Goal: Navigation & Orientation: Understand site structure

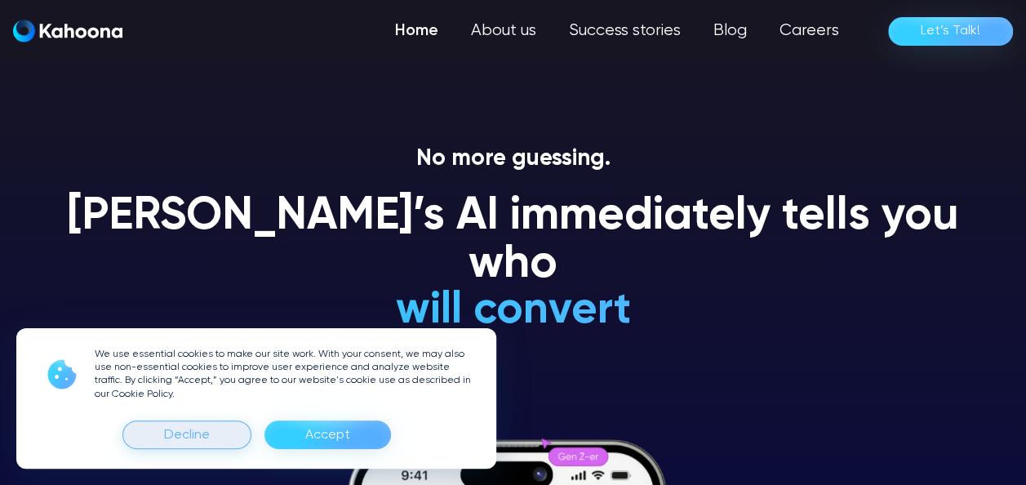
click at [193, 439] on div "Decline" at bounding box center [187, 435] width 46 height 26
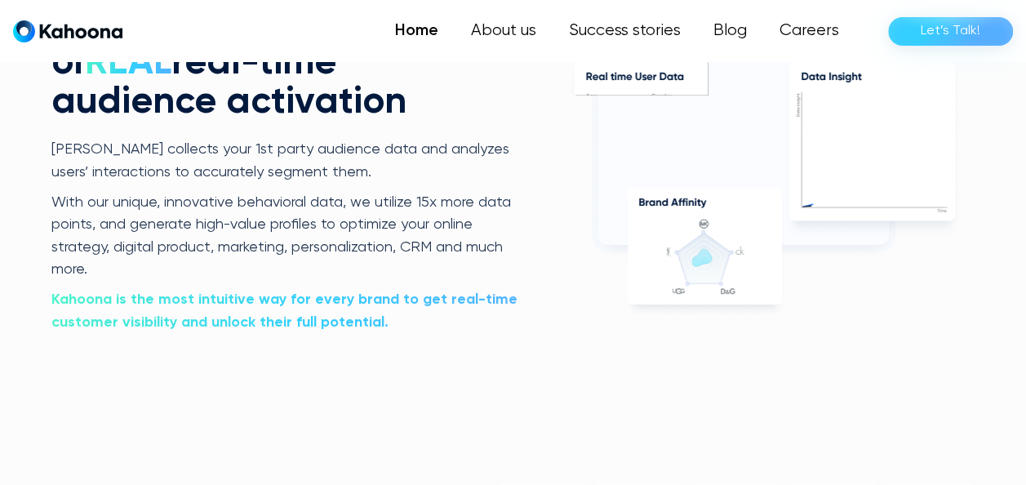
scroll to position [3182, 0]
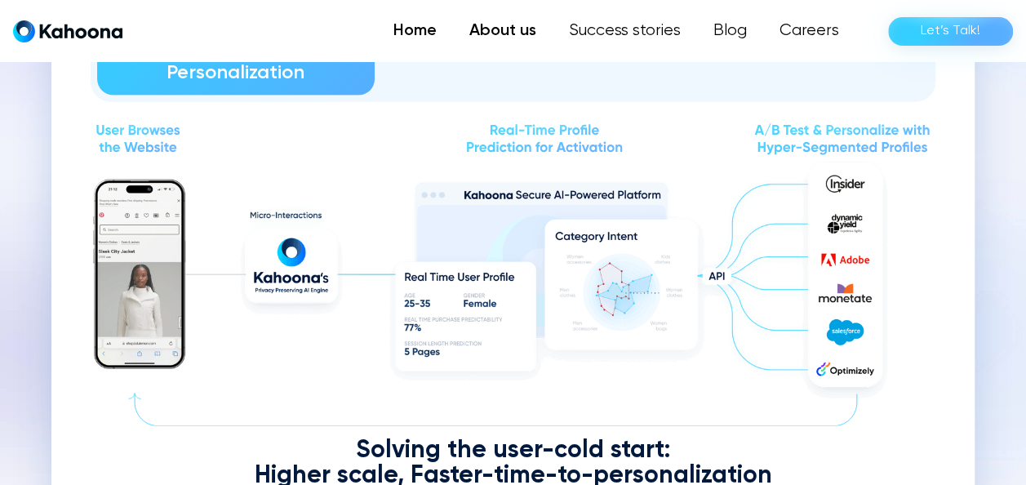
scroll to position [1825, 0]
click at [516, 38] on link "About us" at bounding box center [503, 31] width 100 height 33
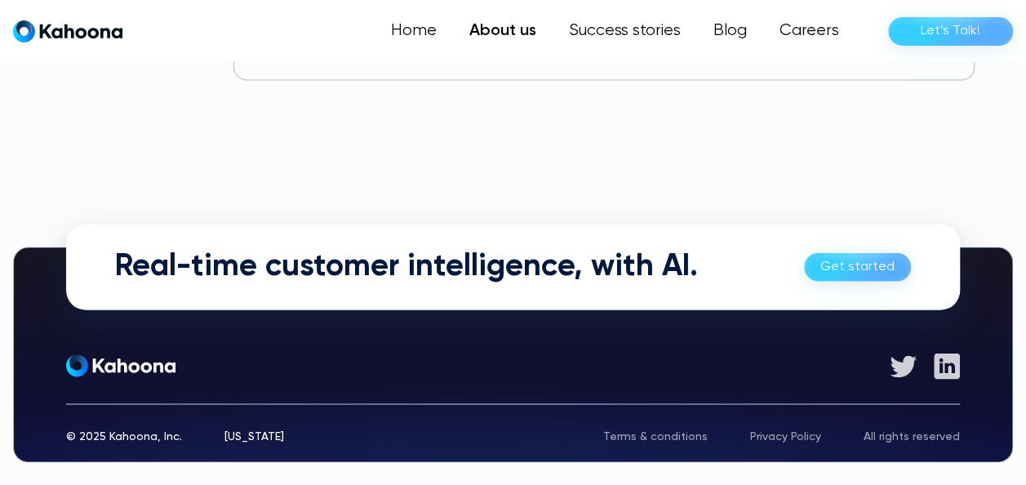
scroll to position [1195, 0]
click at [524, 255] on h2 "Real-time customer intelligence, with AI." at bounding box center [406, 267] width 583 height 38
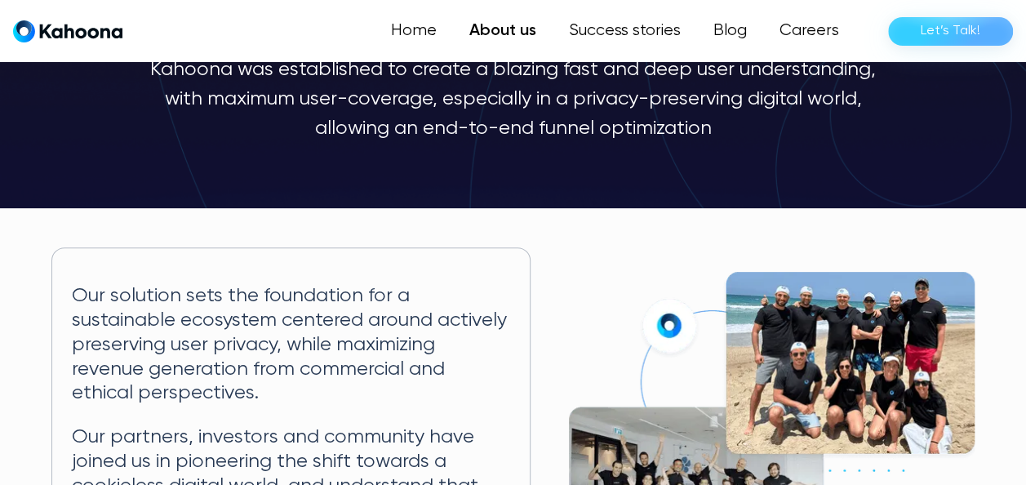
click at [590, 4] on div "Home About us Success stories Blog Careers Let’s Talk!" at bounding box center [513, 31] width 1026 height 62
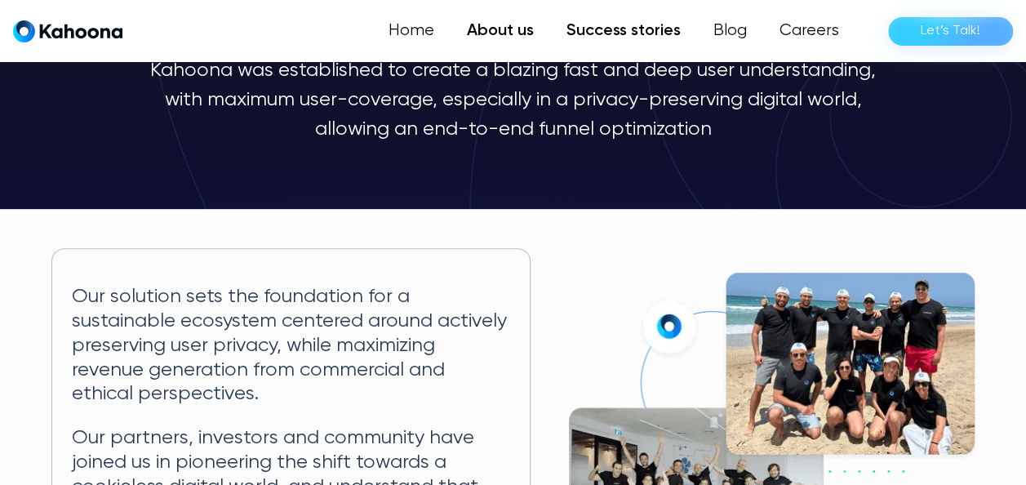
click at [602, 29] on link "Success stories" at bounding box center [623, 31] width 147 height 33
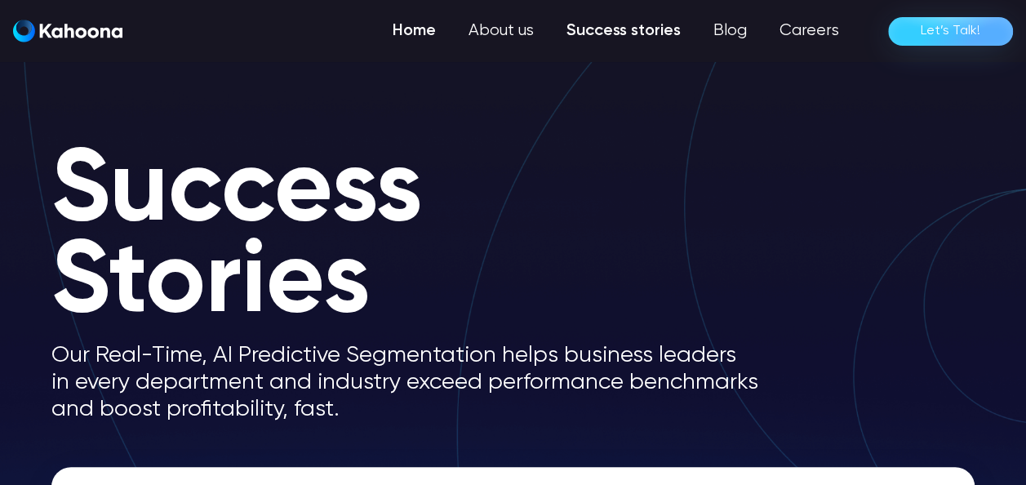
click at [433, 40] on link "Home" at bounding box center [414, 31] width 76 height 33
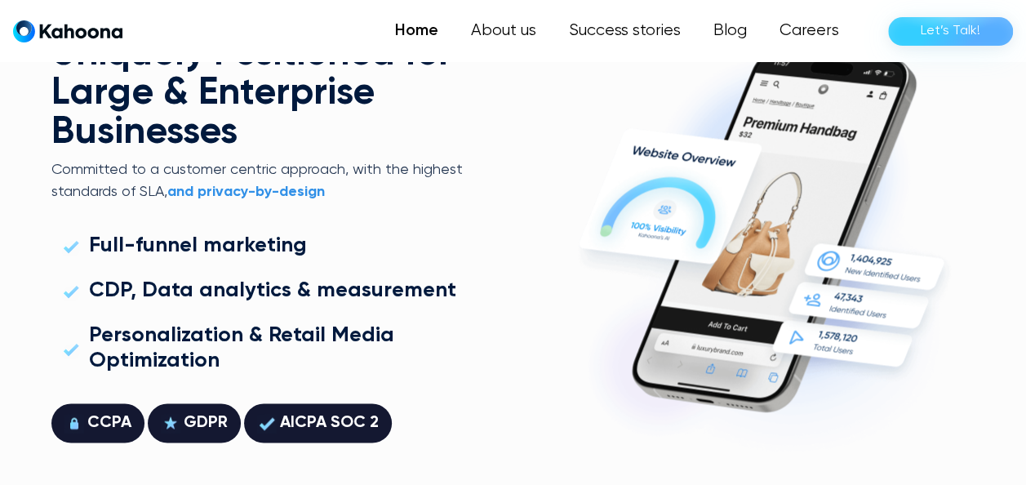
scroll to position [4150, 0]
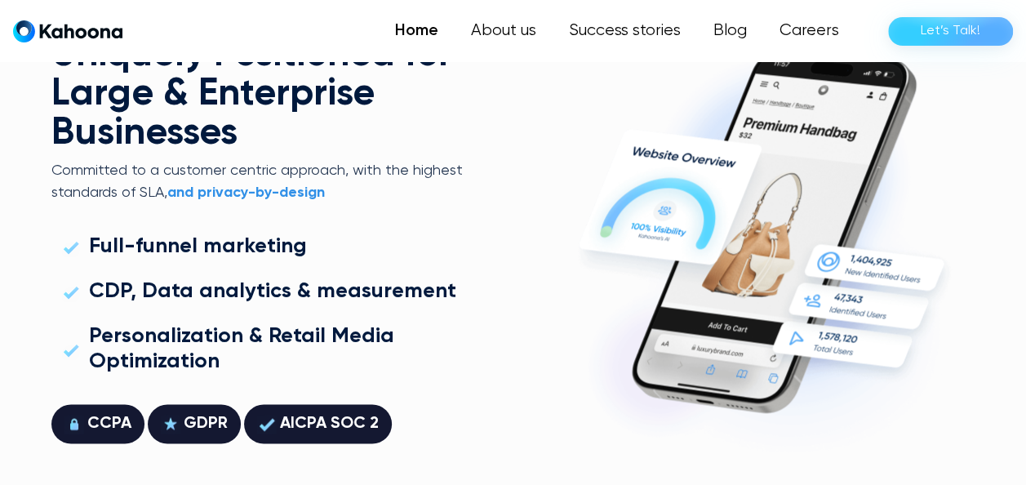
click at [196, 410] on div "GDPR" at bounding box center [206, 423] width 44 height 26
click at [390, 324] on div "Personalization & Retail Media Optimization" at bounding box center [285, 349] width 393 height 51
click at [251, 185] on strong "and privacy-by-design" at bounding box center [246, 192] width 158 height 15
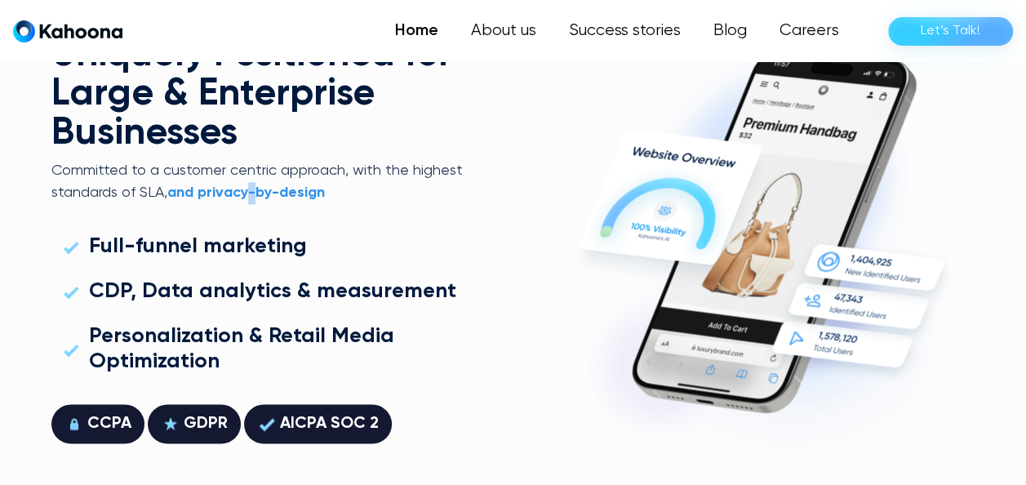
click at [251, 185] on strong "and privacy-by-design" at bounding box center [246, 192] width 158 height 15
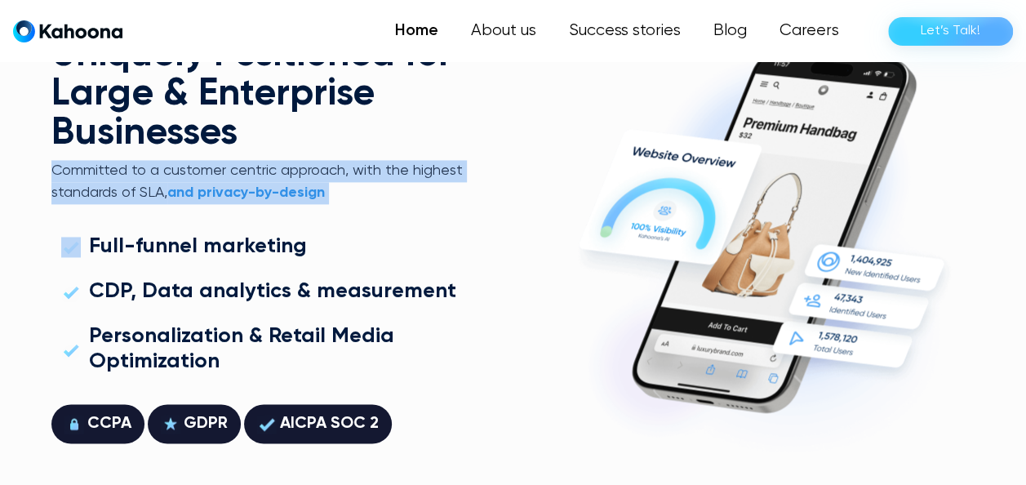
click at [251, 185] on strong "and privacy-by-design" at bounding box center [246, 192] width 158 height 15
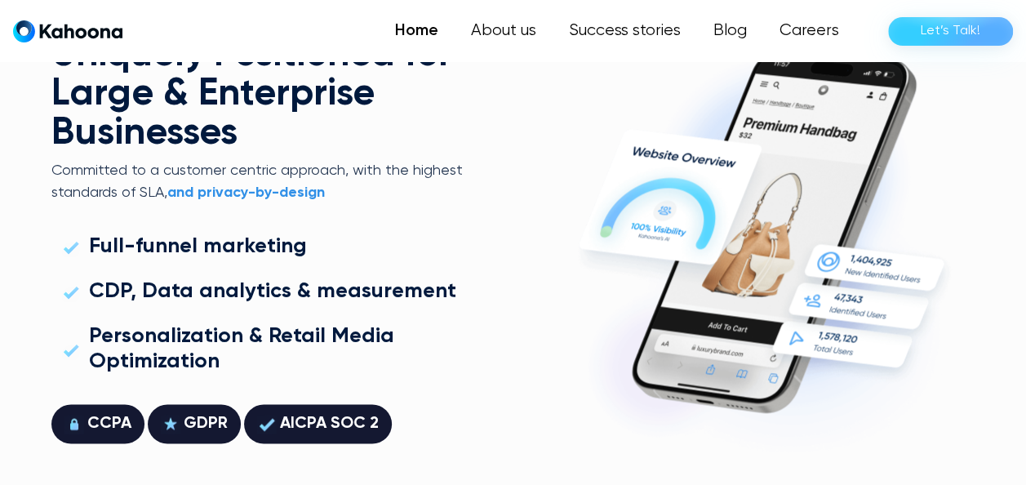
click at [472, 180] on div "Uniquely Positioned for Large & Enterprise Businesses Committed to a customer c…" at bounding box center [271, 239] width 441 height 407
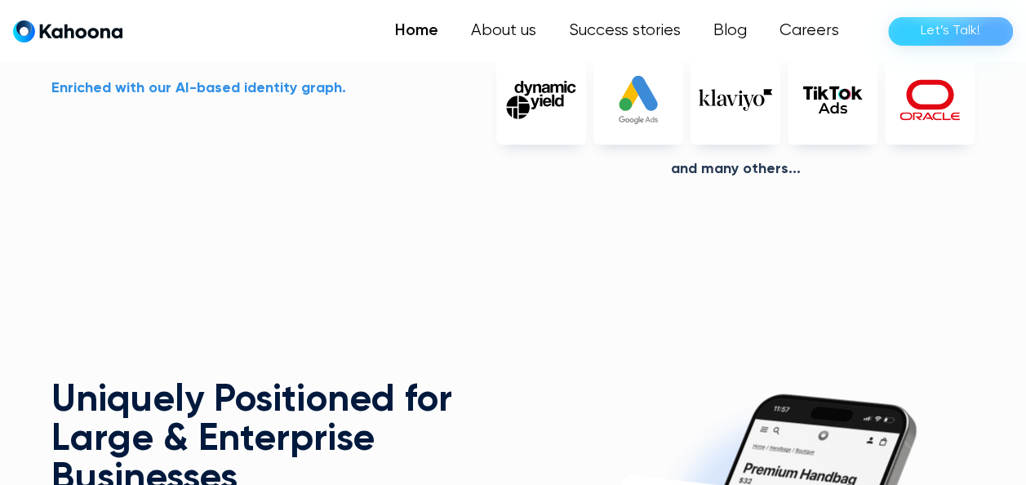
scroll to position [3805, 0]
